Goal: Information Seeking & Learning: Understand process/instructions

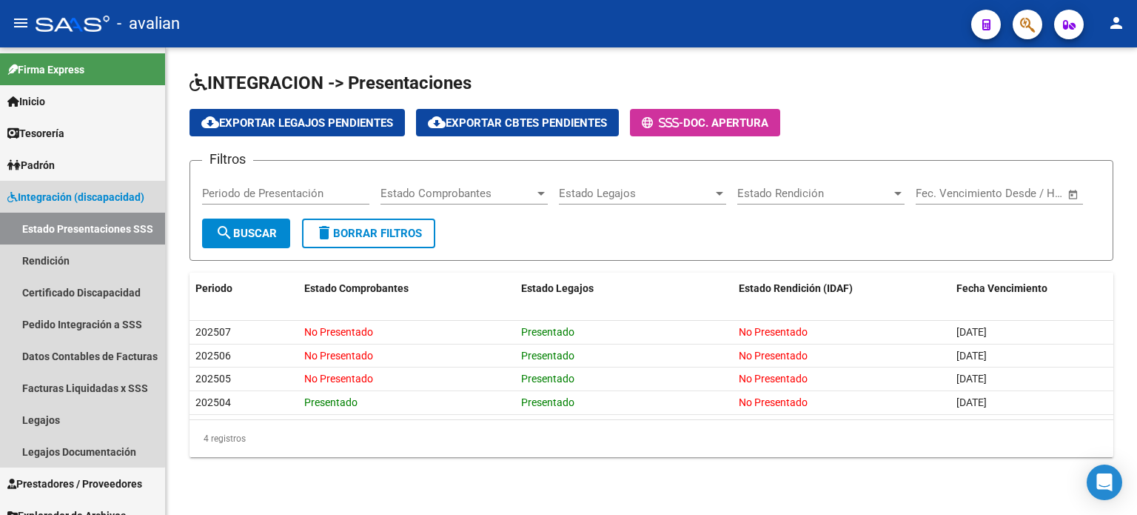
click at [76, 233] on link "Estado Presentaciones SSS" at bounding box center [82, 229] width 165 height 32
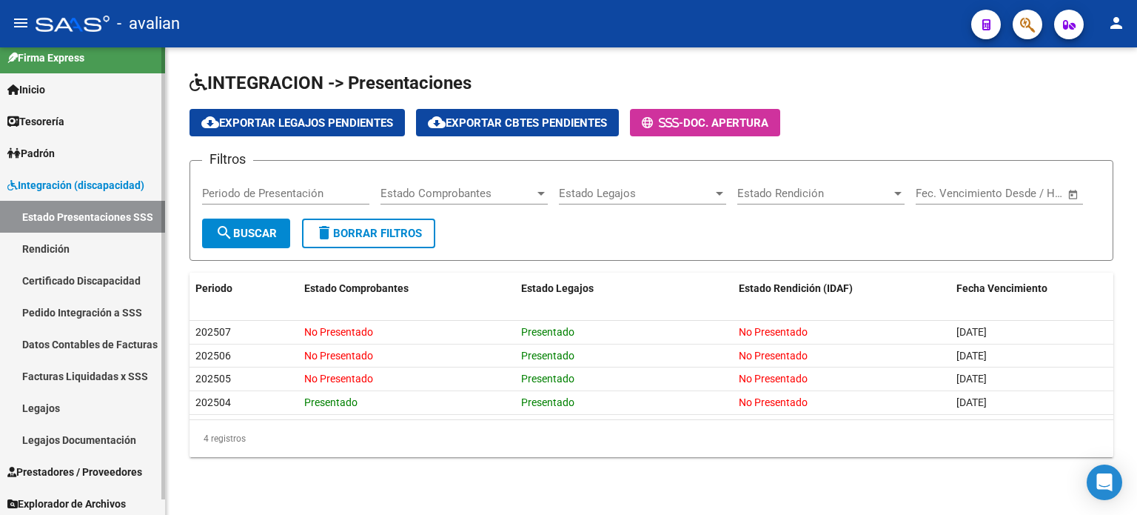
scroll to position [16, 0]
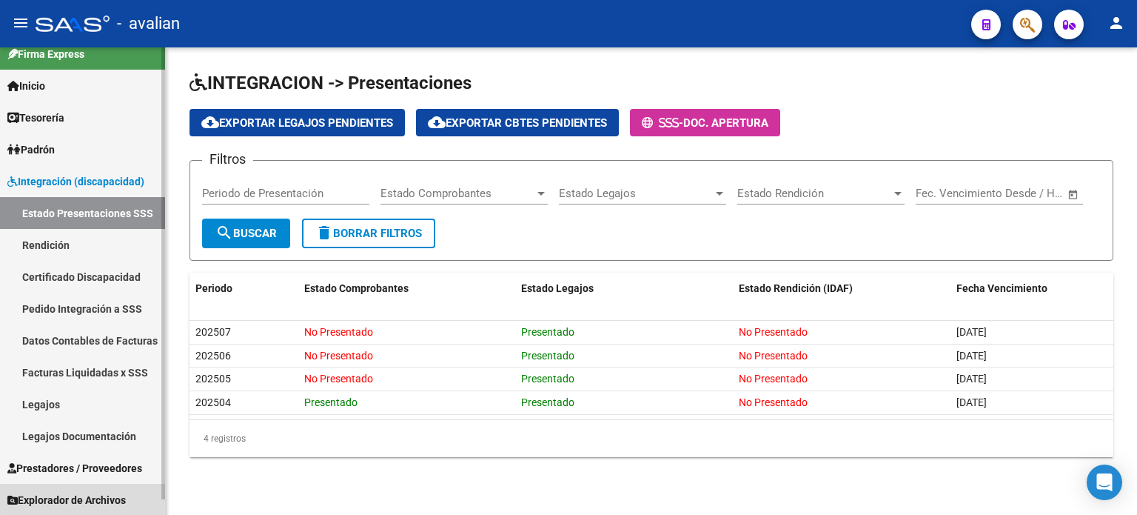
click at [87, 492] on span "Explorador de Archivos" at bounding box center [66, 500] width 118 height 16
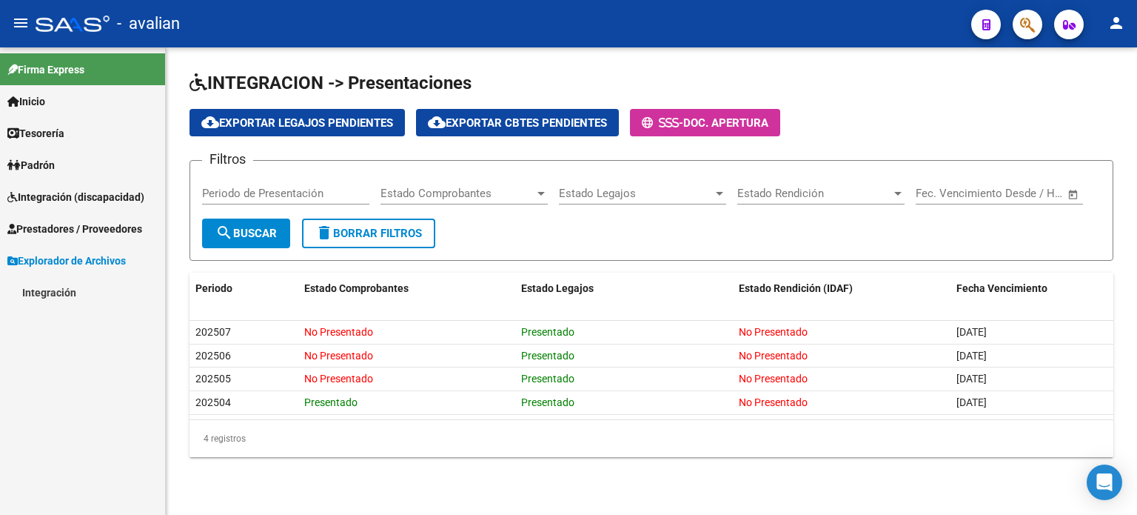
scroll to position [0, 0]
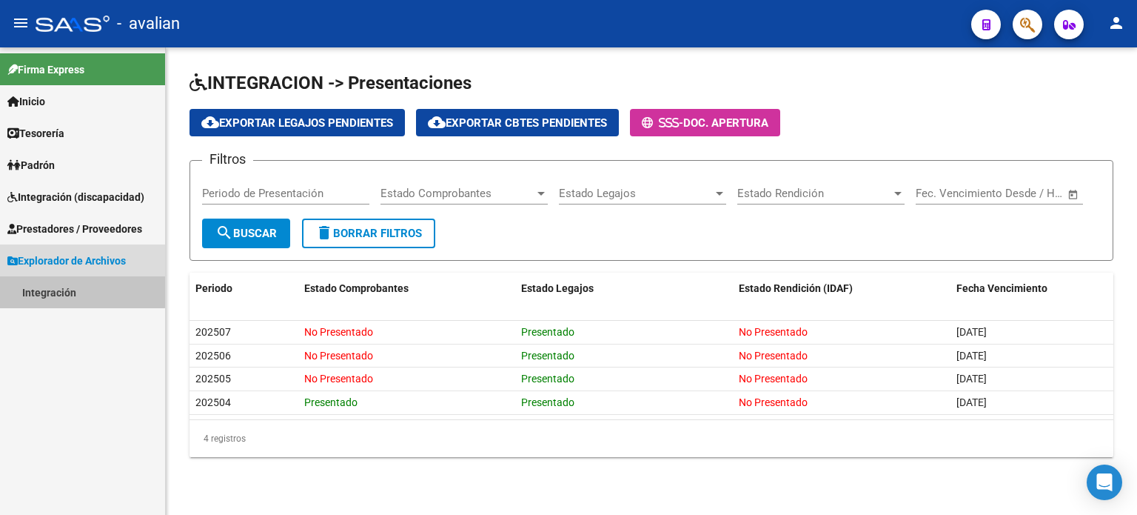
click at [63, 290] on link "Integración" at bounding box center [82, 292] width 165 height 32
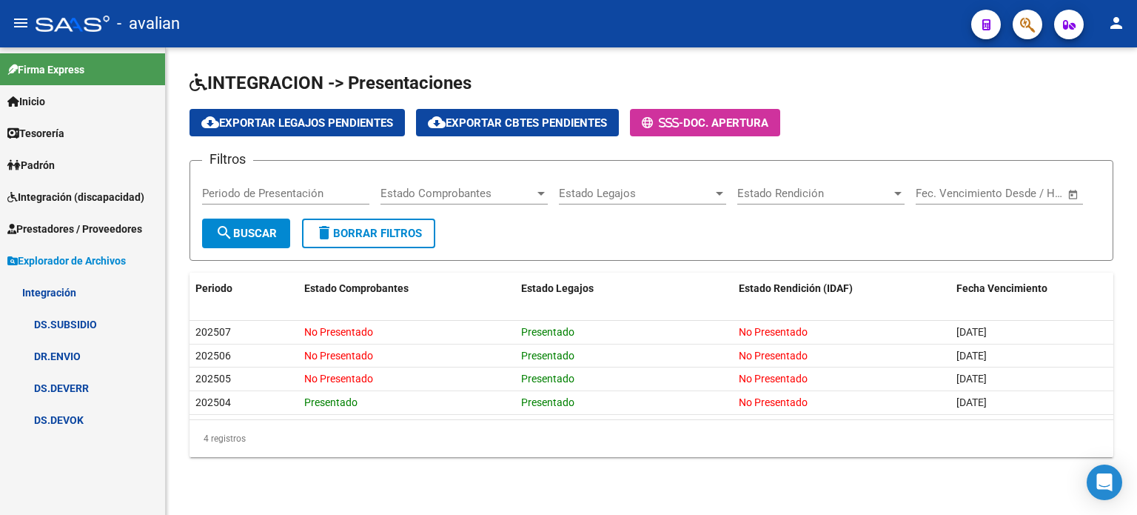
click at [34, 256] on span "Explorador de Archivos" at bounding box center [66, 260] width 118 height 16
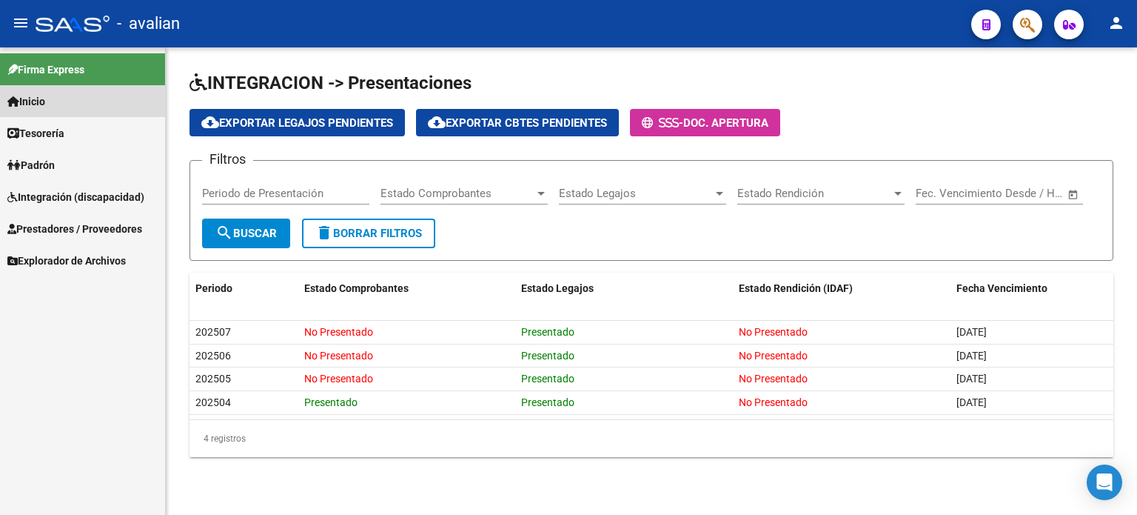
click at [23, 93] on span "Inicio" at bounding box center [26, 101] width 38 height 16
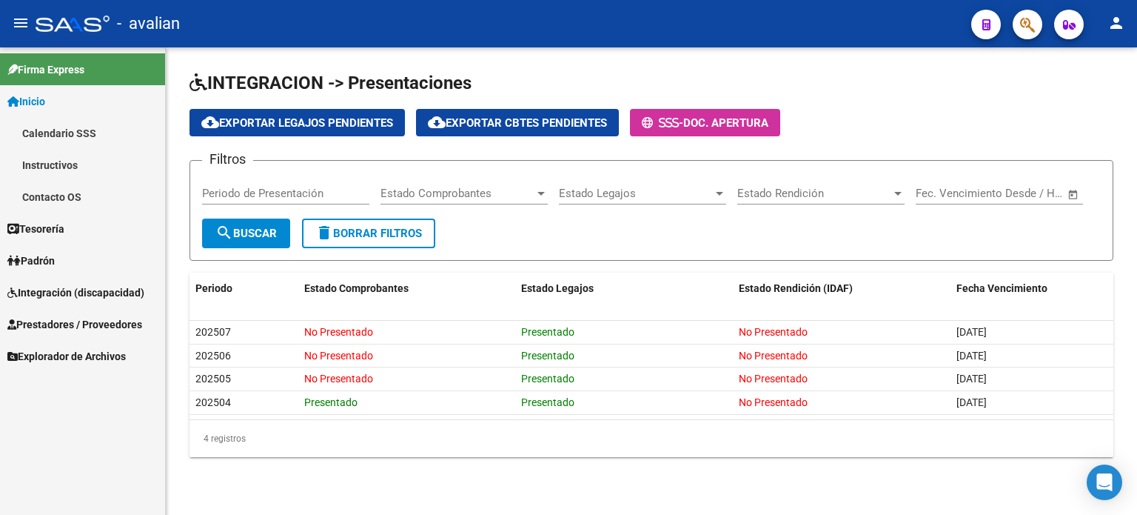
click at [44, 60] on link "Firma Express" at bounding box center [82, 69] width 165 height 32
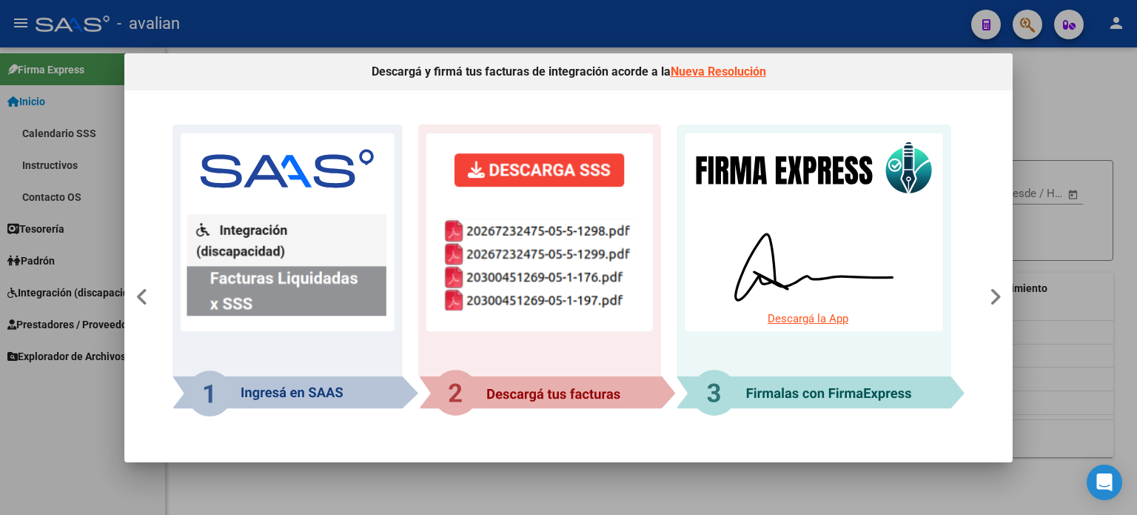
click at [712, 73] on link "Nueva Resolución" at bounding box center [719, 71] width 96 height 14
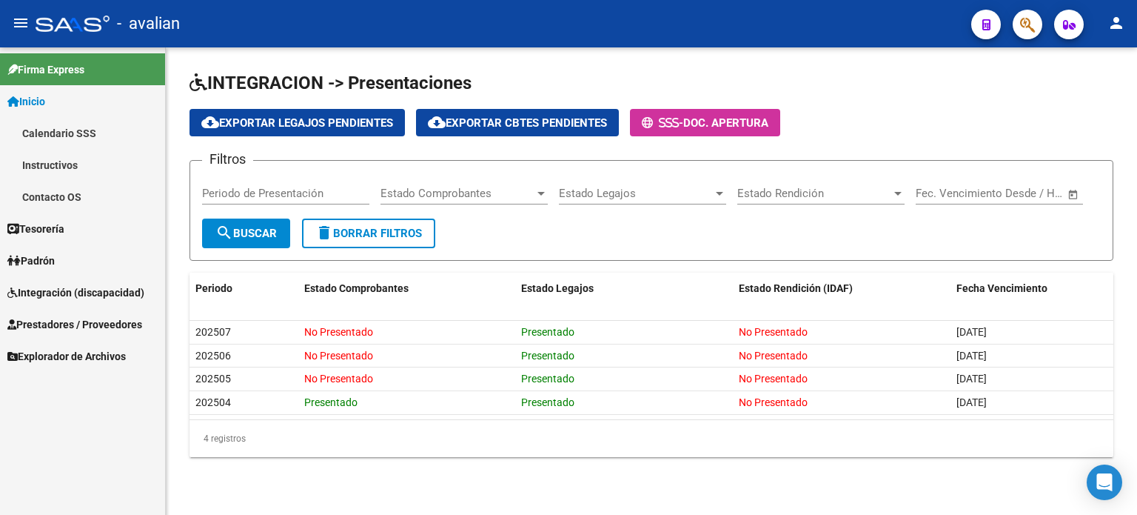
click at [70, 166] on link "Instructivos" at bounding box center [82, 165] width 165 height 32
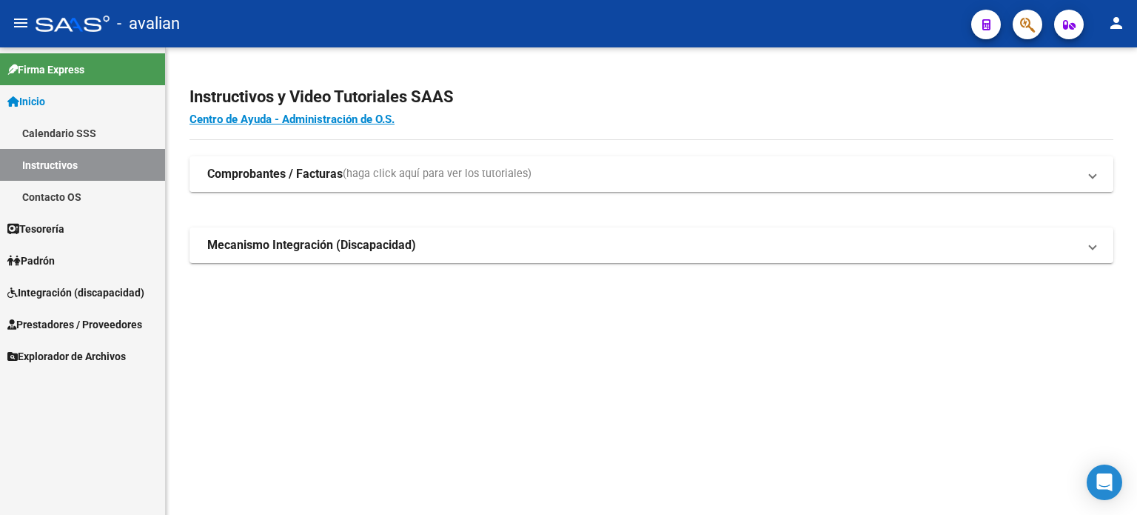
click at [338, 174] on strong "Comprobantes / Facturas" at bounding box center [275, 174] width 136 height 16
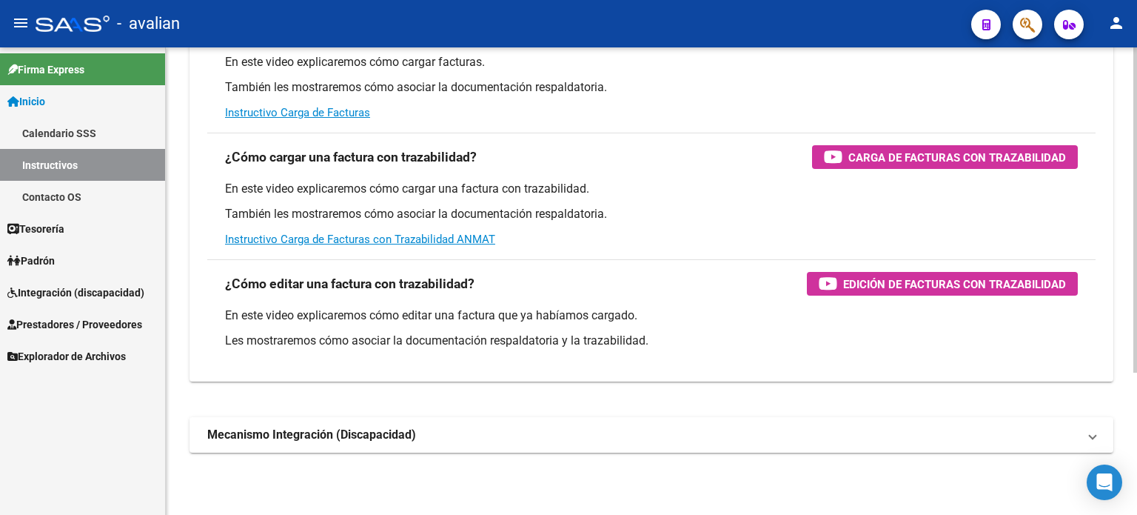
scroll to position [205, 0]
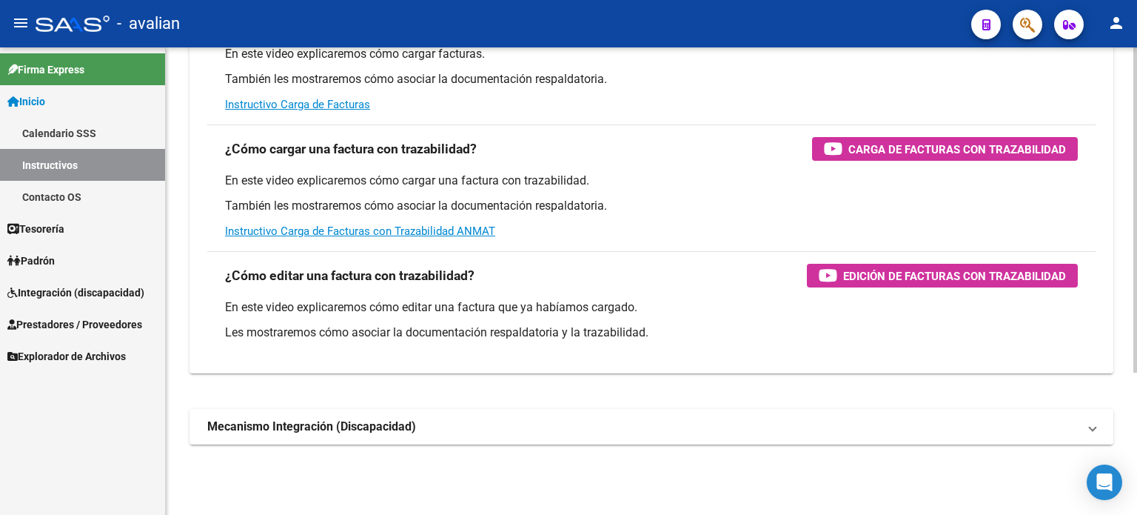
drag, startPoint x: 347, startPoint y: 424, endPoint x: 357, endPoint y: 424, distance: 10.4
click at [347, 424] on strong "Mecanismo Integración (Discapacidad)" at bounding box center [311, 426] width 209 height 16
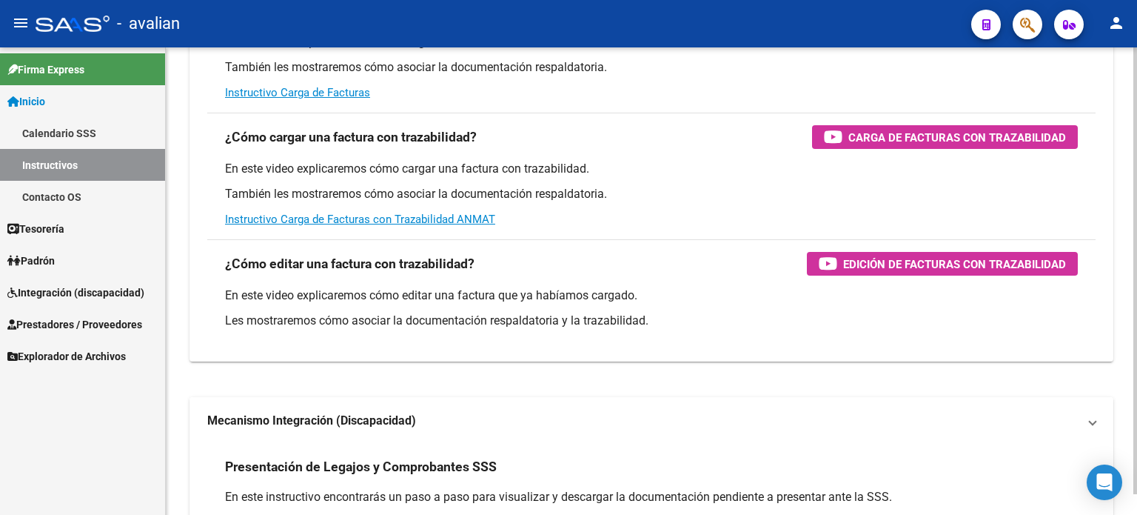
scroll to position [0, 0]
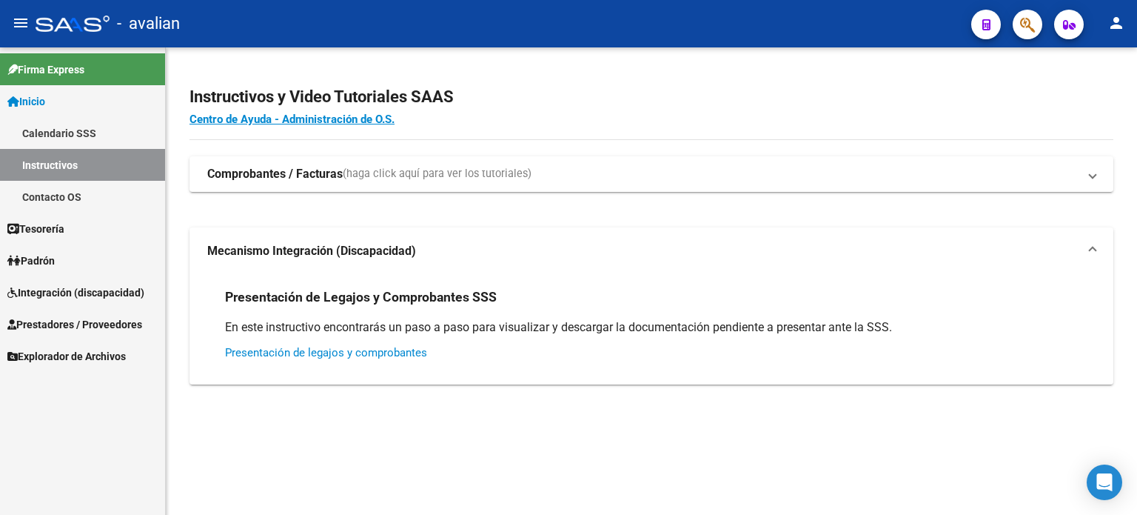
click at [352, 349] on link "Presentación de legajos y comprobantes" at bounding box center [326, 352] width 202 height 13
click at [54, 261] on span "Padrón" at bounding box center [30, 260] width 47 height 16
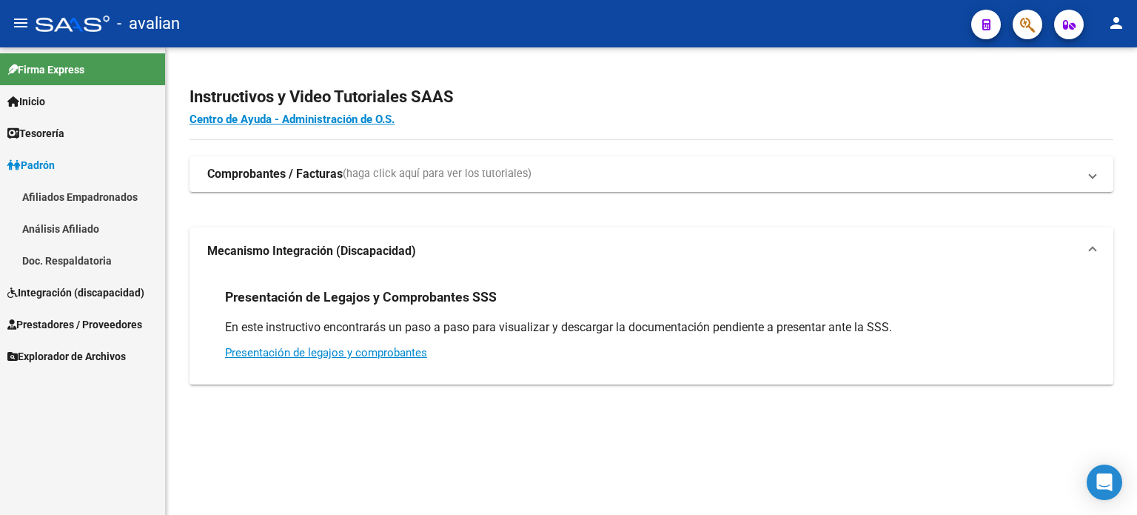
click at [65, 288] on span "Integración (discapacidad)" at bounding box center [75, 292] width 137 height 16
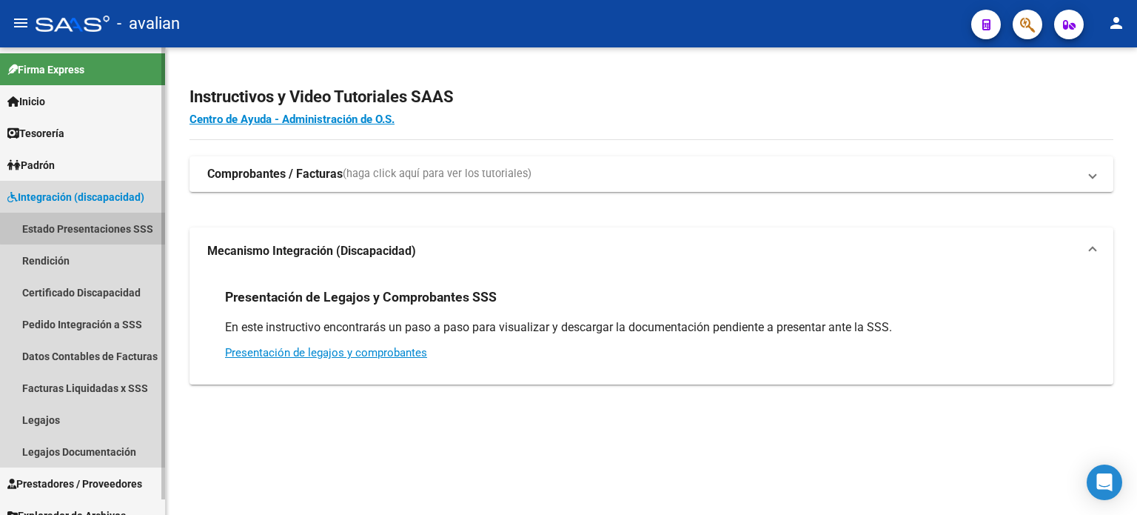
click at [92, 227] on link "Estado Presentaciones SSS" at bounding box center [82, 229] width 165 height 32
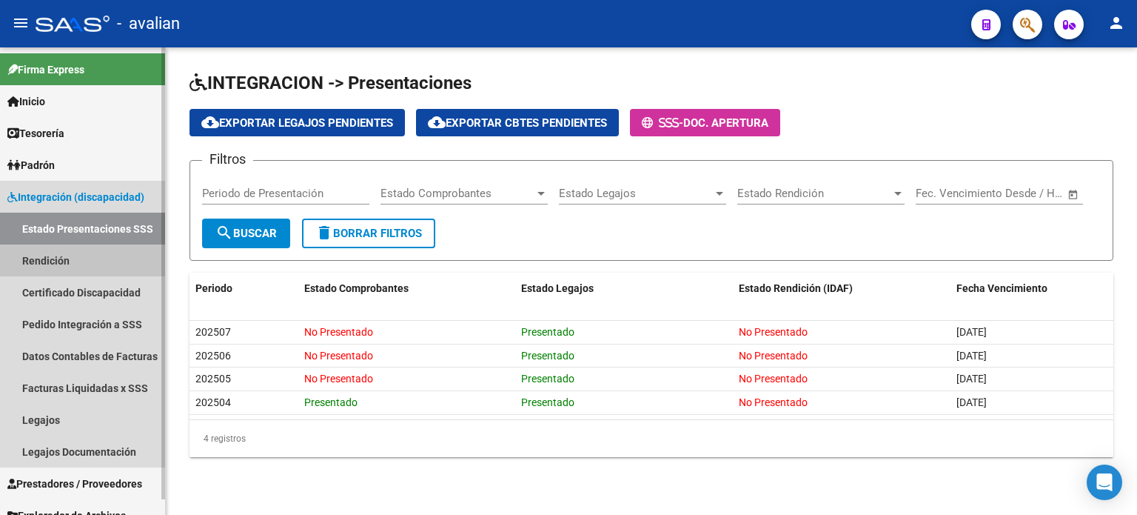
click at [64, 255] on link "Rendición" at bounding box center [82, 260] width 165 height 32
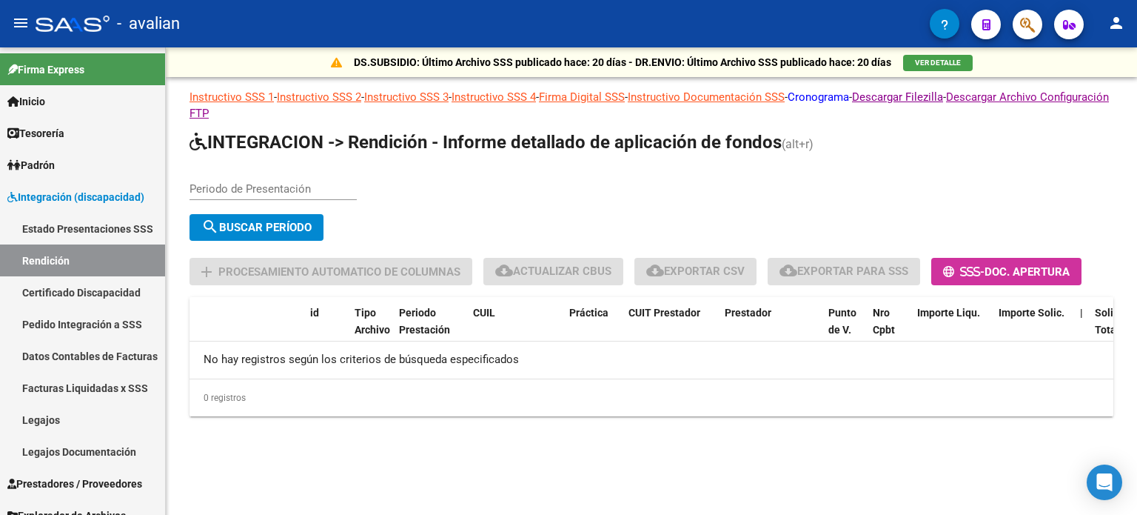
click at [834, 100] on link "Cronograma" at bounding box center [818, 96] width 61 height 13
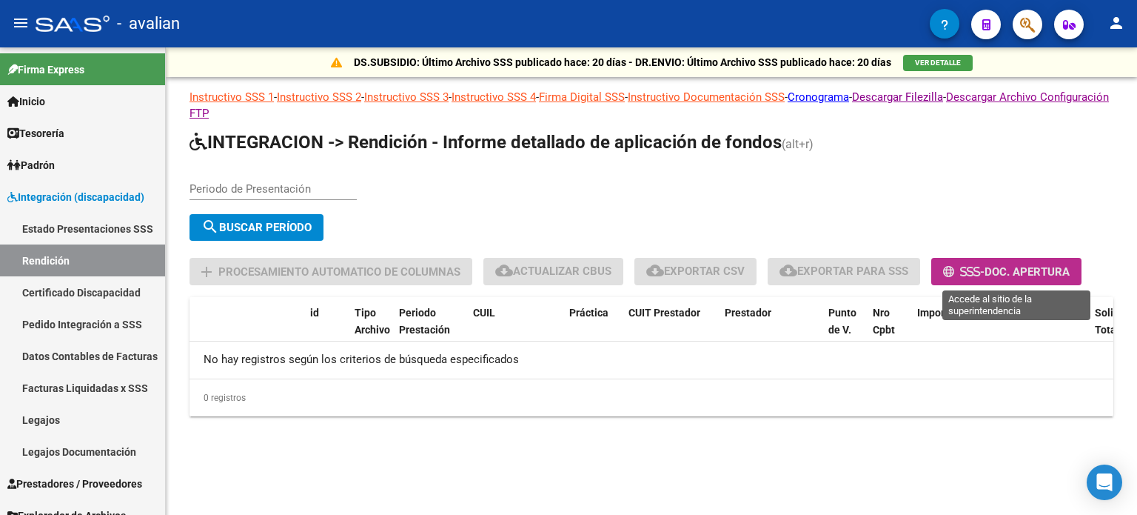
click at [985, 272] on span "-" at bounding box center [963, 271] width 41 height 13
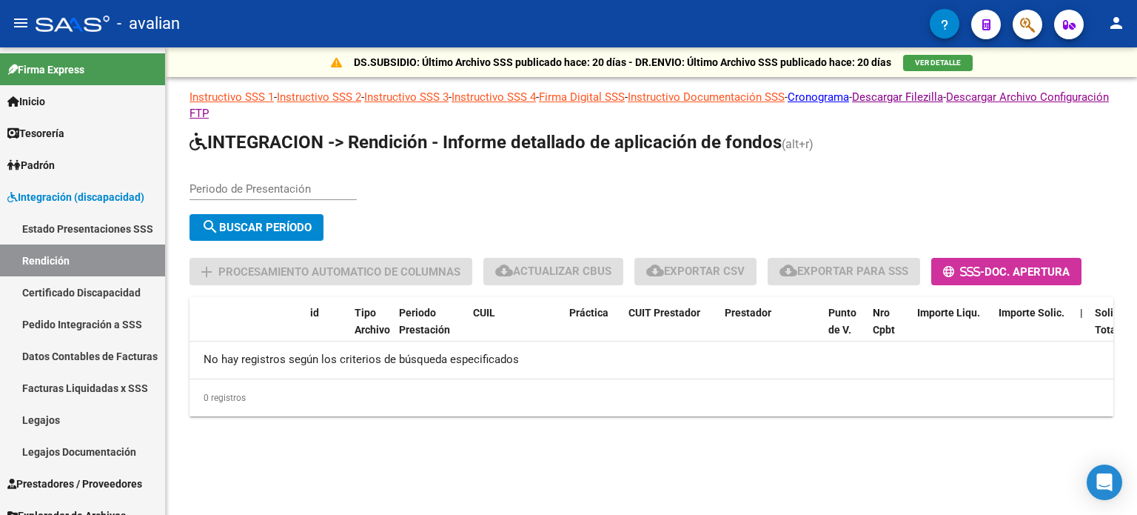
click at [625, 96] on link "Firma Digital SSS" at bounding box center [582, 96] width 86 height 13
click at [785, 95] on link "Instructivo Documentación SSS" at bounding box center [706, 96] width 157 height 13
click at [517, 95] on link "Instructivo SSS 4" at bounding box center [494, 96] width 84 height 13
click at [407, 94] on link "Instructivo SSS 3" at bounding box center [406, 96] width 84 height 13
